Goal: Information Seeking & Learning: Learn about a topic

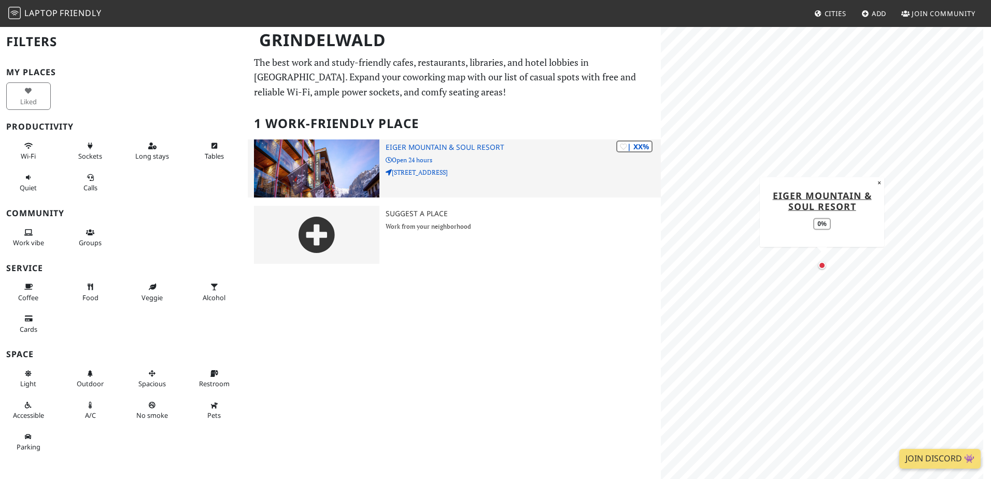
click at [472, 147] on h3 "Eiger Mountain & Soul Resort" at bounding box center [523, 147] width 275 height 9
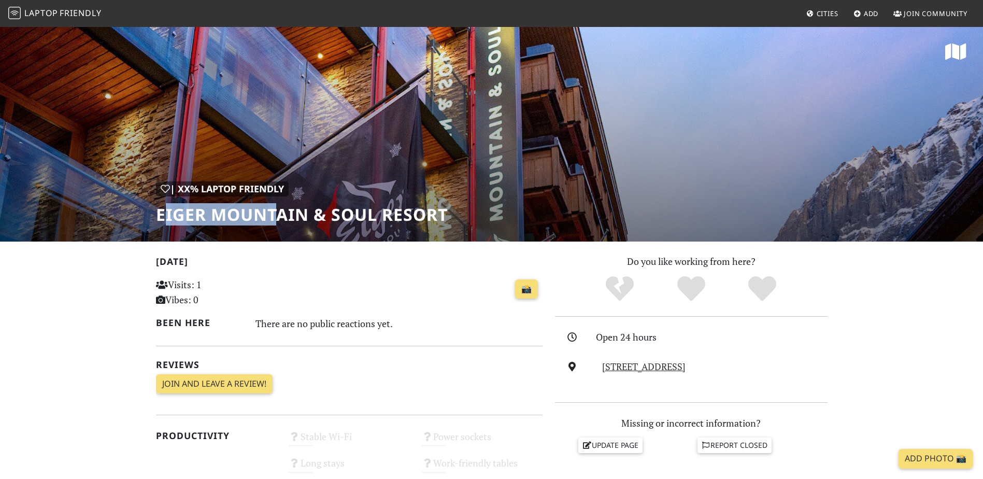
drag, startPoint x: 163, startPoint y: 210, endPoint x: 282, endPoint y: 214, distance: 119.2
click at [282, 214] on h1 "Eiger Mountain & Soul Resort" at bounding box center [302, 215] width 292 height 20
drag, startPoint x: 282, startPoint y: 214, endPoint x: 213, endPoint y: 217, distance: 69.0
click at [213, 217] on h1 "Eiger Mountain & Soul Resort" at bounding box center [302, 215] width 292 height 20
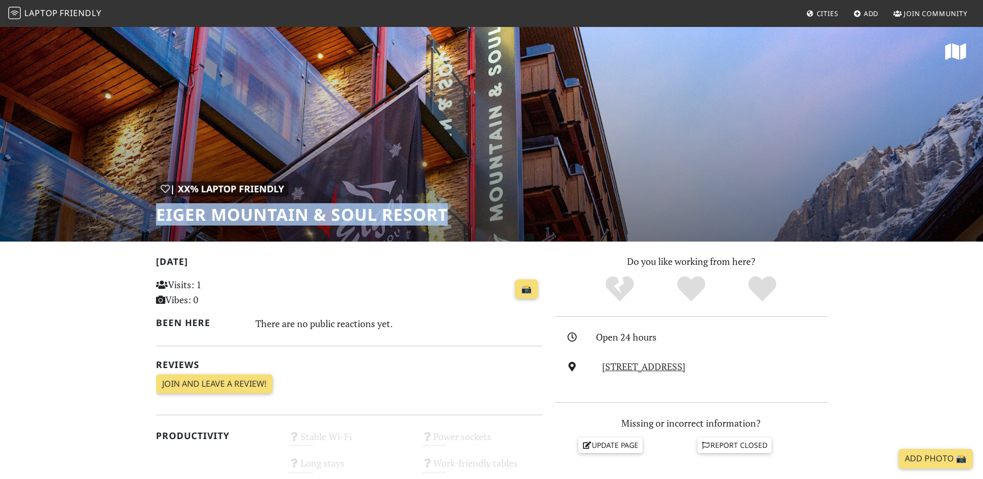
drag, startPoint x: 157, startPoint y: 212, endPoint x: 503, endPoint y: 220, distance: 345.7
click at [503, 220] on div "| XX% Laptop Friendly Eiger Mountain & Soul Resort" at bounding box center [491, 134] width 983 height 216
copy h1 "Eiger Mountain & Soul Resort"
